Goal: Task Accomplishment & Management: Use online tool/utility

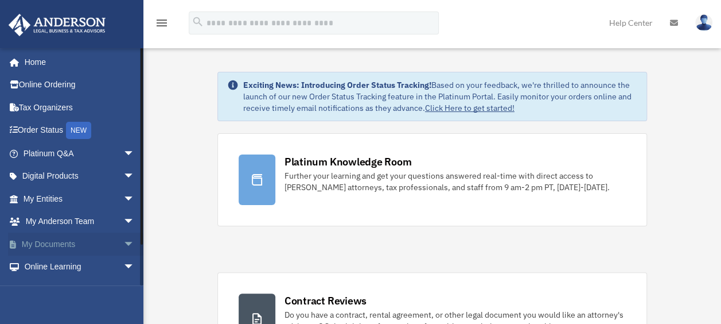
click at [63, 238] on link "My Documents arrow_drop_down" at bounding box center [80, 243] width 144 height 23
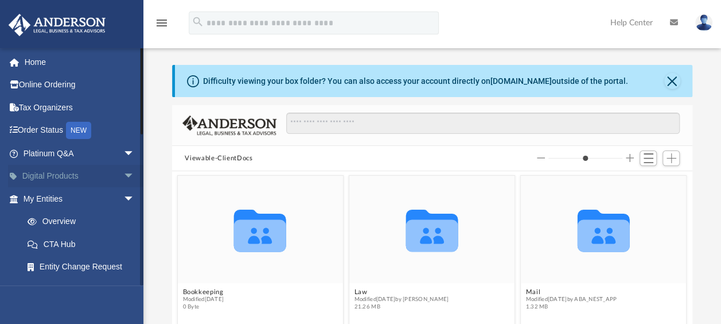
click at [123, 174] on span "arrow_drop_down" at bounding box center [134, 177] width 23 height 24
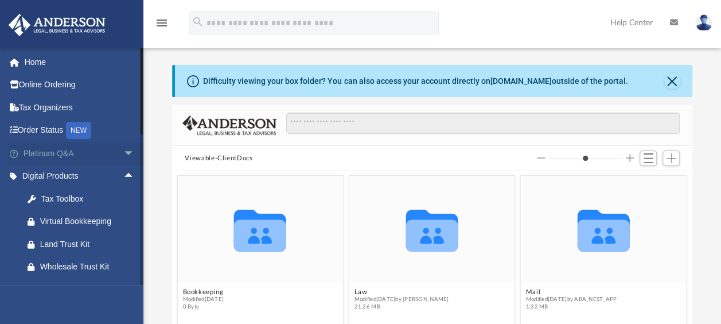
click at [123, 151] on span "arrow_drop_down" at bounding box center [134, 154] width 23 height 24
click at [123, 155] on span "arrow_drop_up" at bounding box center [134, 154] width 23 height 24
click at [123, 173] on span "arrow_drop_up" at bounding box center [134, 177] width 23 height 24
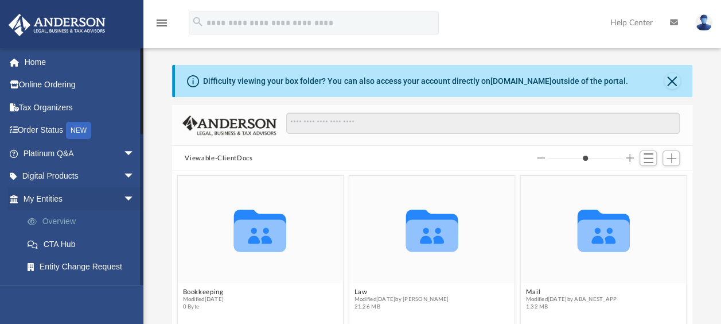
click at [61, 220] on link "Overview" at bounding box center [84, 221] width 136 height 23
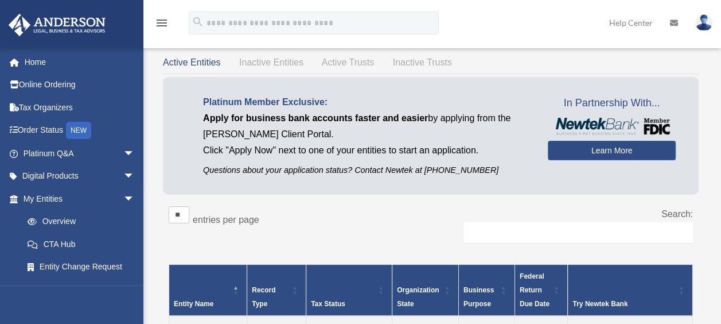
scroll to position [33, 0]
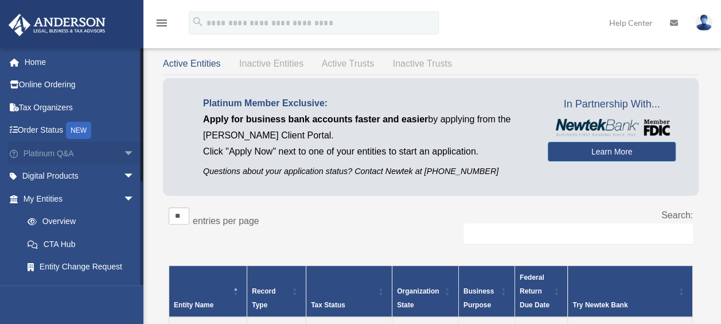
click at [123, 151] on span "arrow_drop_down" at bounding box center [134, 154] width 23 height 24
click at [123, 151] on span "arrow_drop_up" at bounding box center [134, 154] width 23 height 24
click at [123, 197] on span "arrow_drop_down" at bounding box center [134, 199] width 23 height 24
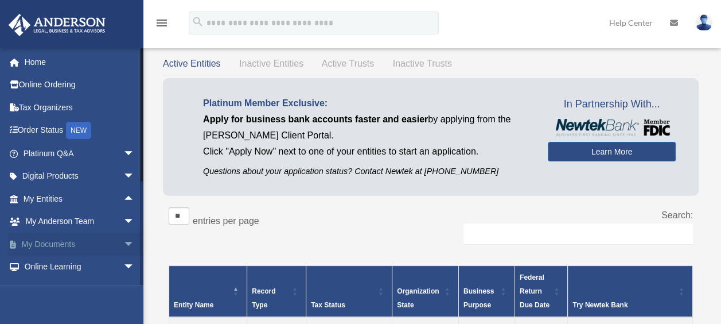
click at [65, 246] on link "My Documents arrow_drop_down" at bounding box center [80, 243] width 144 height 23
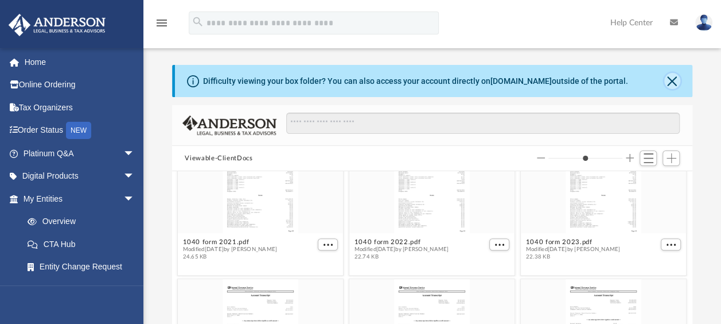
click at [676, 80] on button "Close" at bounding box center [672, 81] width 16 height 16
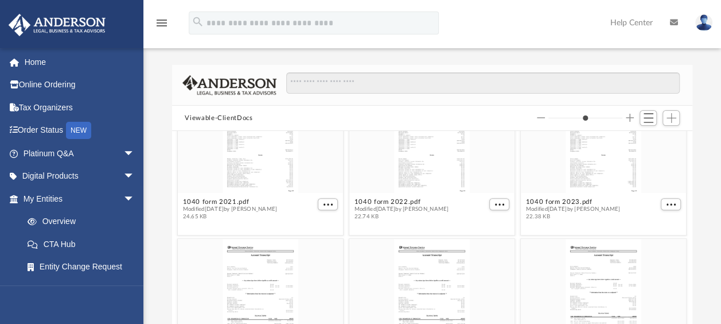
click at [159, 22] on icon "menu" at bounding box center [162, 23] width 14 height 14
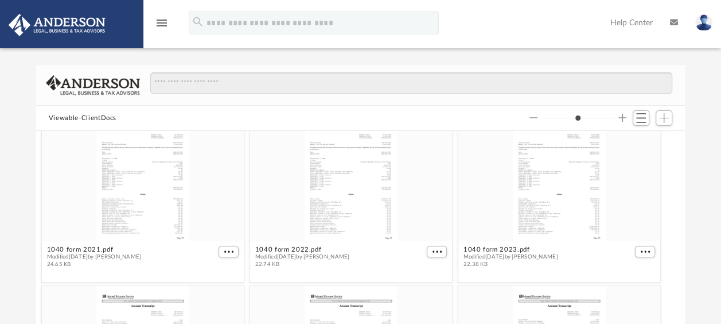
scroll to position [252, 640]
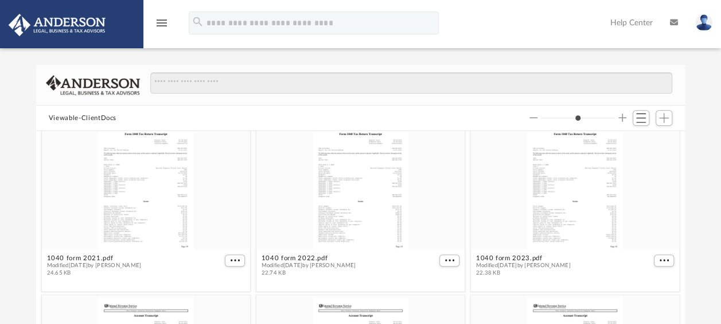
type input "*"
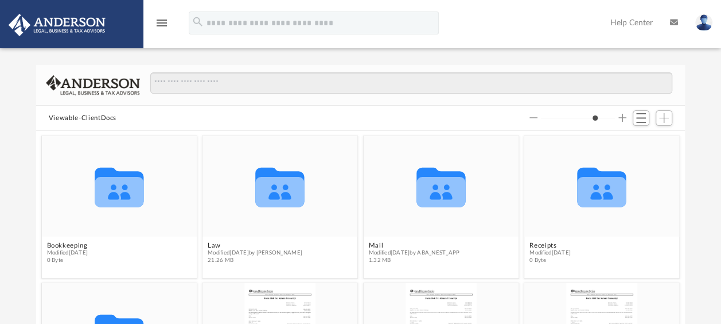
click at [159, 22] on icon "menu" at bounding box center [162, 23] width 14 height 14
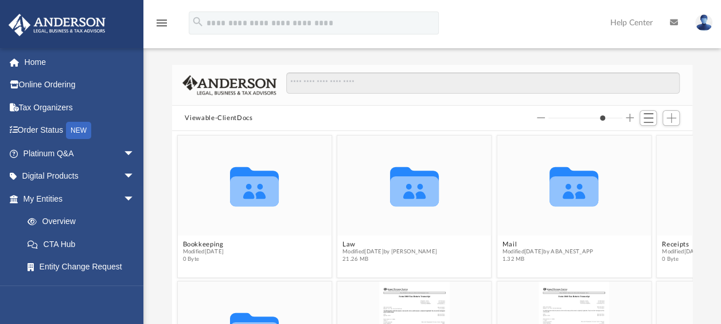
scroll to position [9, 9]
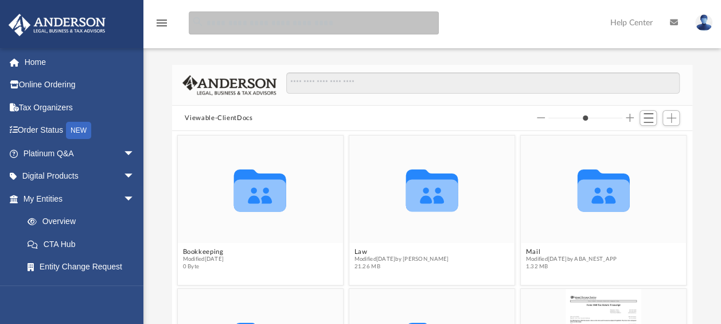
click at [317, 28] on input "search" at bounding box center [314, 22] width 250 height 23
type input "***"
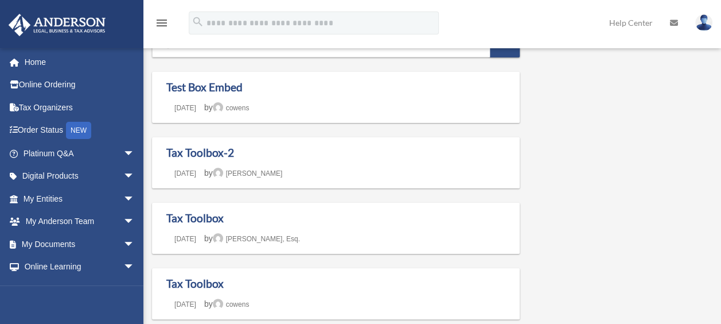
click at [34, 62] on link "Home" at bounding box center [77, 61] width 138 height 23
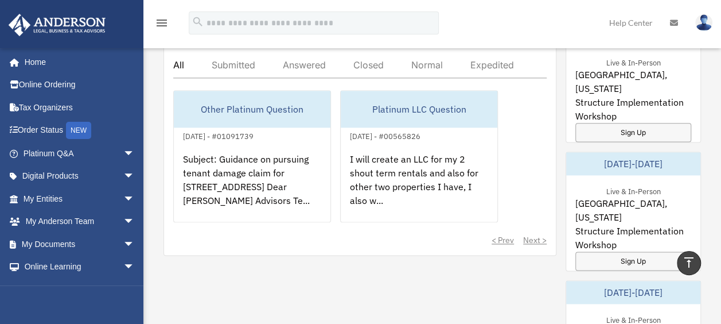
scroll to position [650, 0]
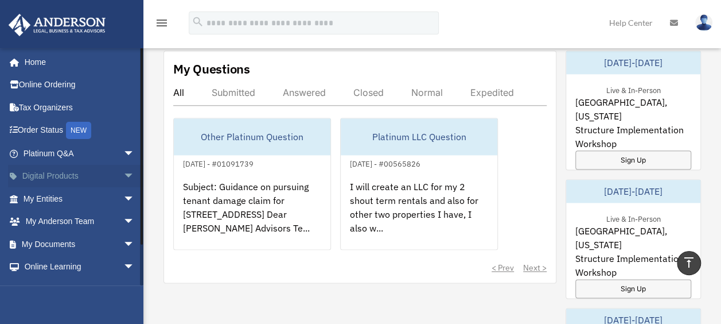
click at [123, 173] on span "arrow_drop_down" at bounding box center [134, 177] width 23 height 24
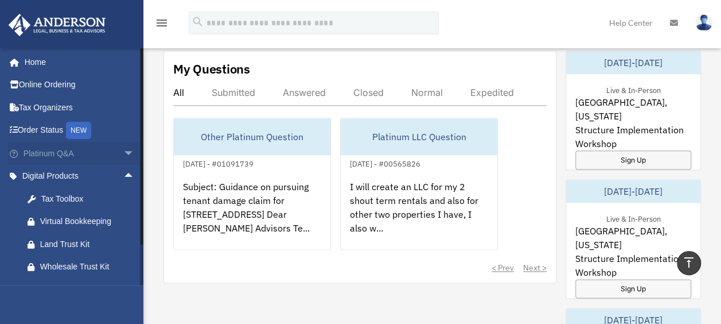
click at [123, 151] on span "arrow_drop_down" at bounding box center [134, 154] width 23 height 24
click at [83, 262] on link "Document Review" at bounding box center [84, 266] width 136 height 23
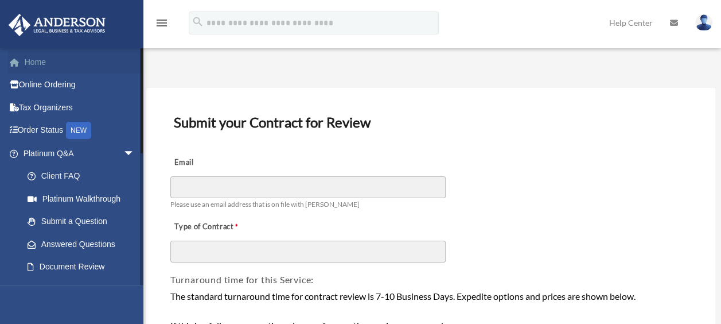
click at [36, 62] on link "Home" at bounding box center [80, 61] width 144 height 23
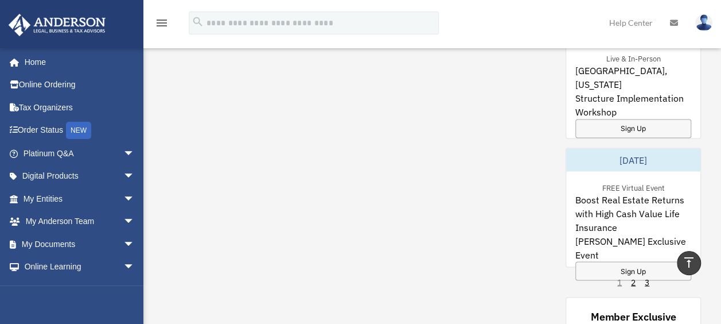
scroll to position [932, 0]
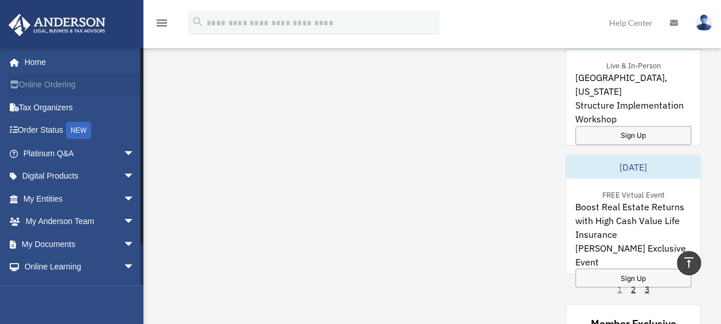
click at [61, 84] on link "Online Ordering" at bounding box center [80, 84] width 144 height 23
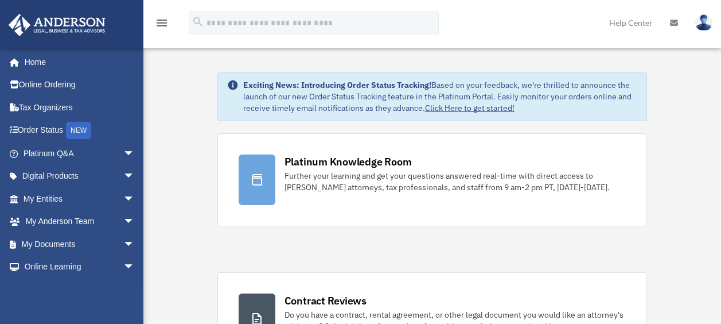
scroll to position [932, 0]
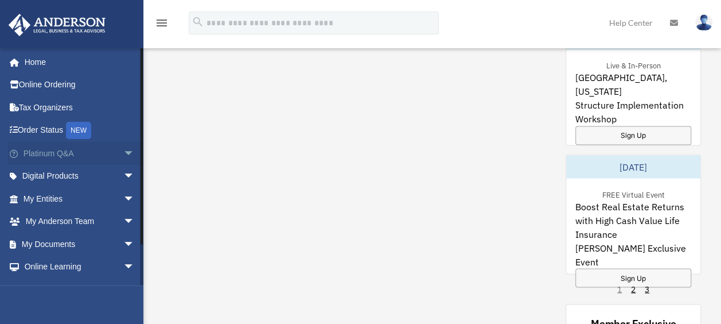
click at [55, 154] on link "Platinum Q&A arrow_drop_down" at bounding box center [80, 153] width 144 height 23
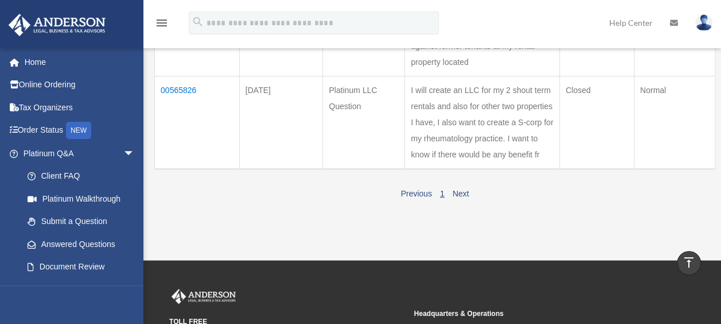
scroll to position [270, 0]
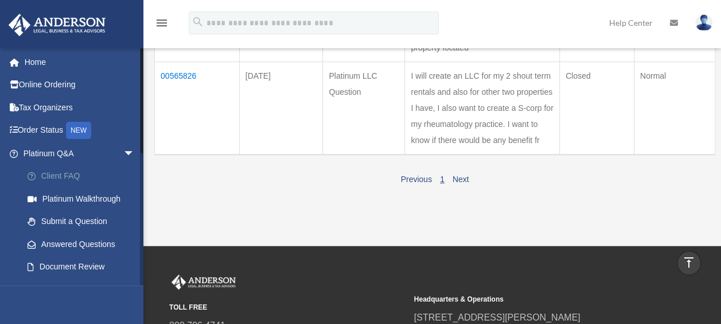
click at [55, 172] on link "Client FAQ" at bounding box center [84, 176] width 136 height 23
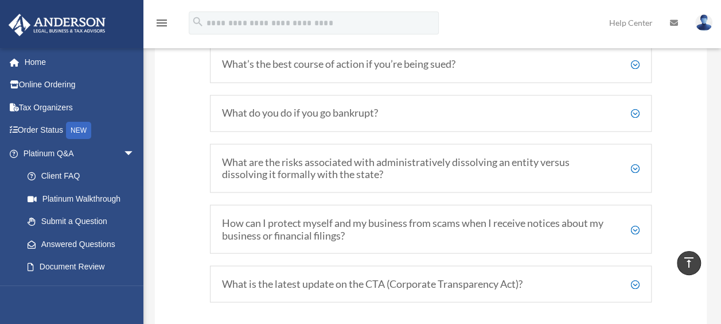
scroll to position [1004, 0]
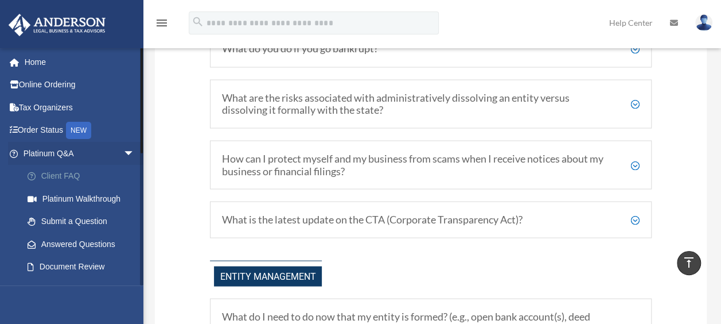
click at [55, 179] on link "Client FAQ" at bounding box center [84, 176] width 136 height 23
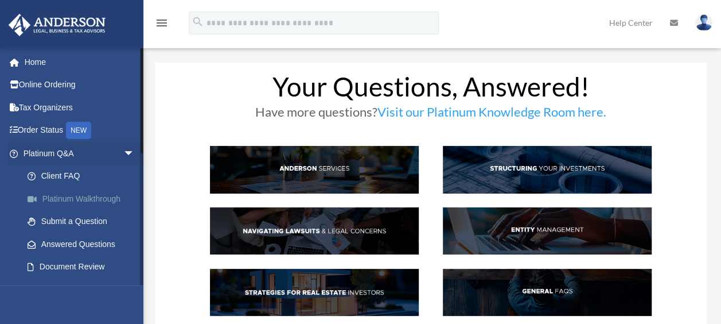
click at [79, 195] on link "Platinum Walkthrough" at bounding box center [84, 198] width 136 height 23
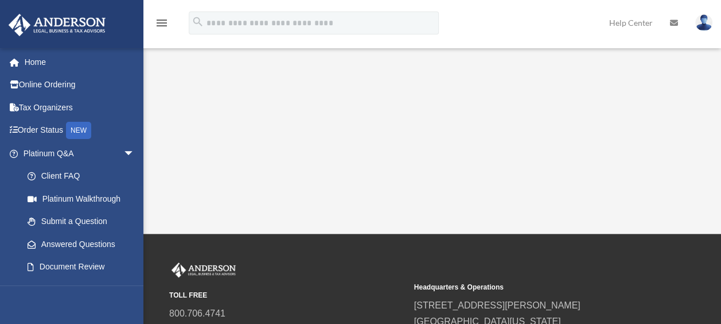
scroll to position [305, 0]
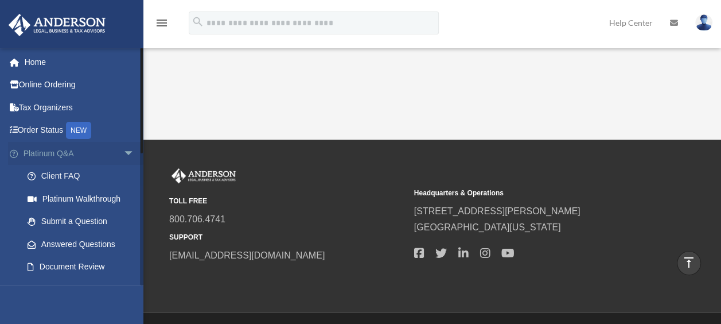
click at [123, 150] on span "arrow_drop_down" at bounding box center [134, 154] width 23 height 24
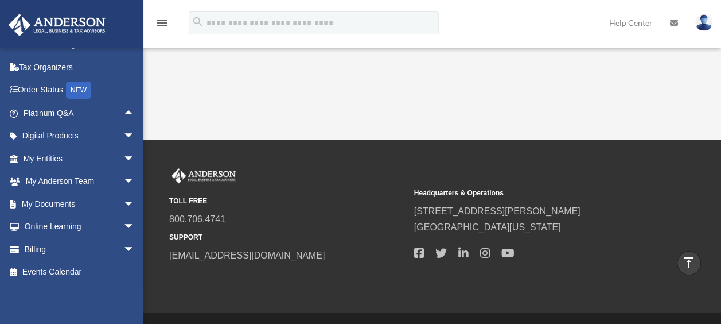
scroll to position [336, 0]
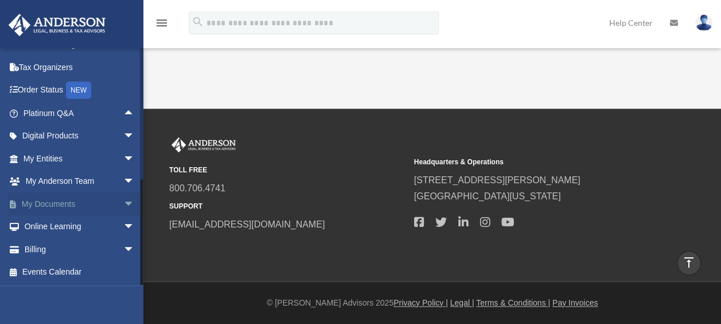
click at [123, 200] on span "arrow_drop_down" at bounding box center [134, 204] width 23 height 24
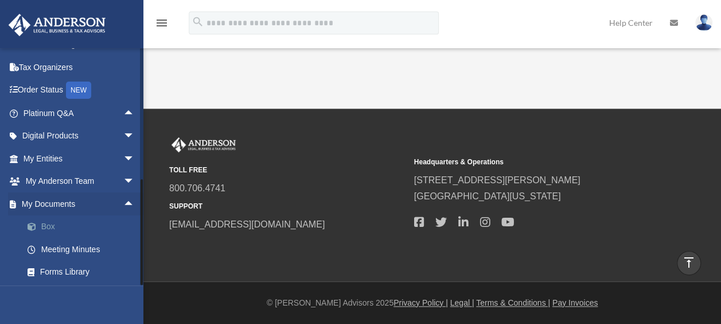
click at [46, 224] on link "Box" at bounding box center [84, 226] width 136 height 23
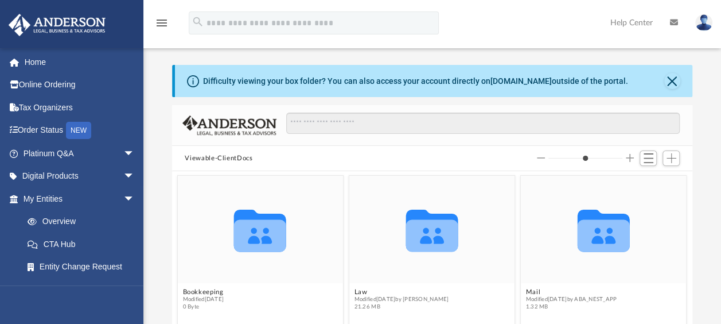
scroll to position [252, 511]
click at [667, 161] on span "Add" at bounding box center [672, 158] width 10 height 10
click at [652, 182] on li "Upload" at bounding box center [654, 181] width 37 height 12
type input "*"
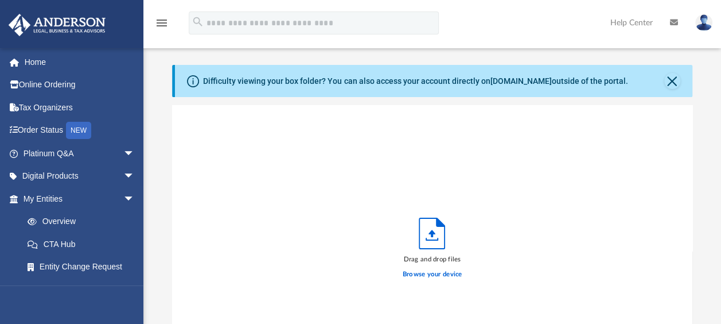
scroll to position [282, 511]
click at [428, 273] on label "Browse your device" at bounding box center [433, 274] width 60 height 10
click at [0, 0] on input "Browse your device" at bounding box center [0, 0] width 0 height 0
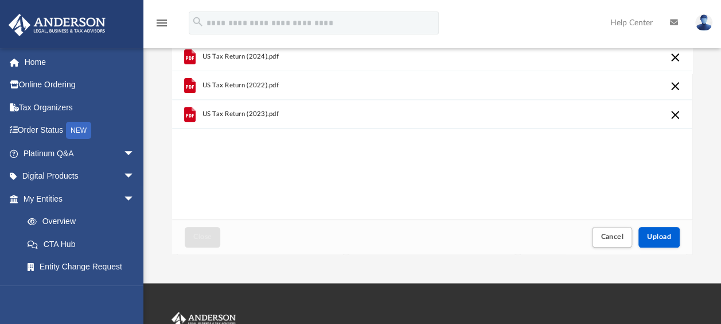
scroll to position [195, 0]
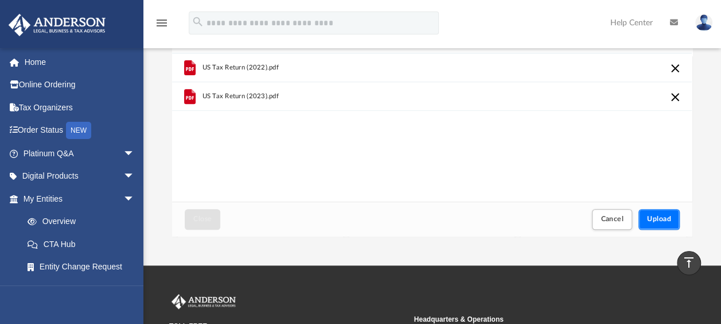
click at [659, 215] on span "Upload" at bounding box center [659, 218] width 24 height 7
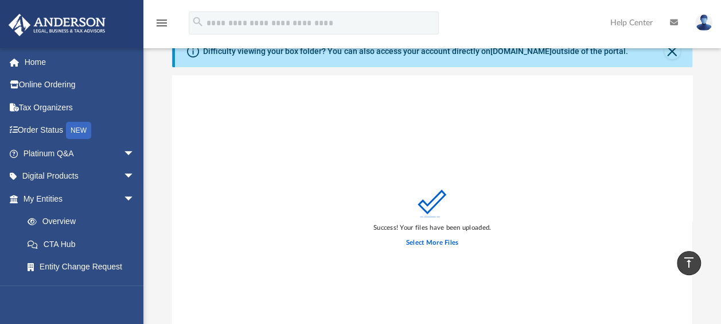
scroll to position [0, 0]
